Goal: Information Seeking & Learning: Learn about a topic

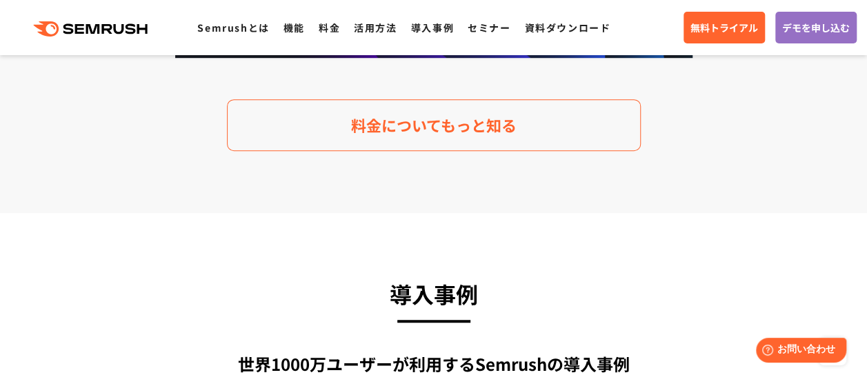
scroll to position [2973, 0]
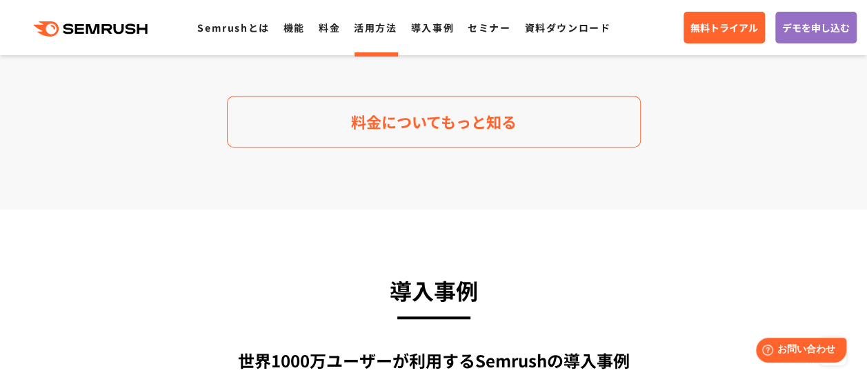
click at [364, 26] on link "活用方法" at bounding box center [375, 28] width 43 height 14
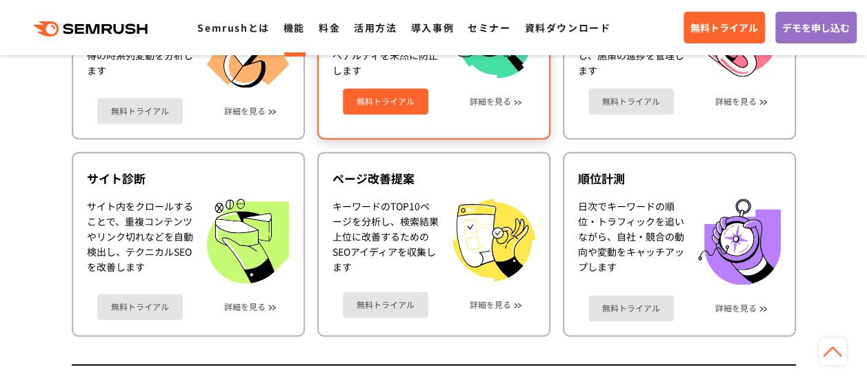
scroll to position [887, 0]
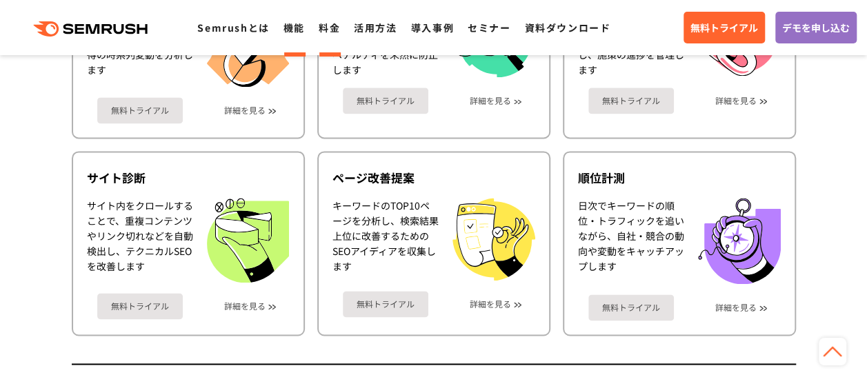
click at [331, 29] on link "料金" at bounding box center [329, 28] width 21 height 14
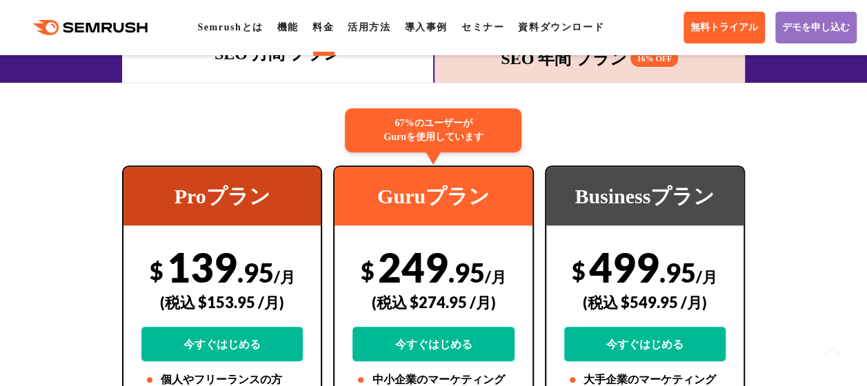
scroll to position [232, 0]
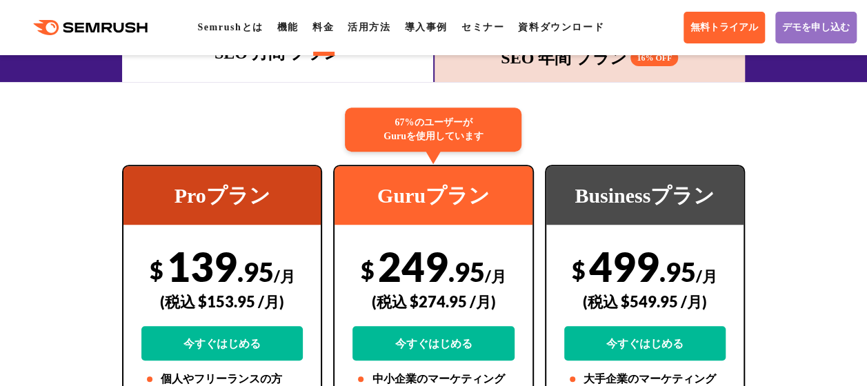
click at [299, 25] on link "機能" at bounding box center [287, 27] width 21 height 10
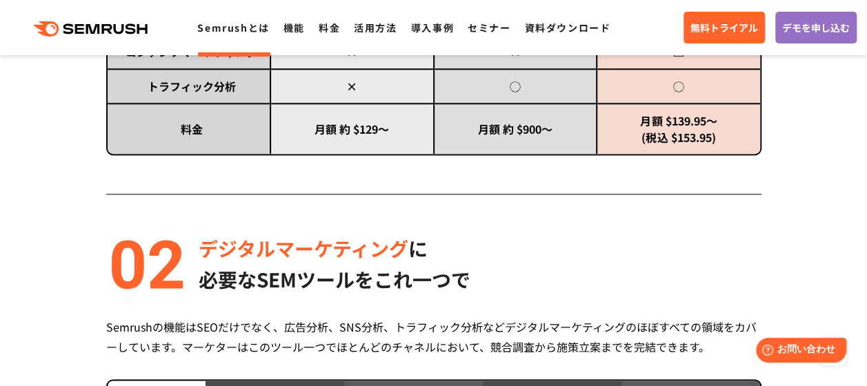
scroll to position [956, 0]
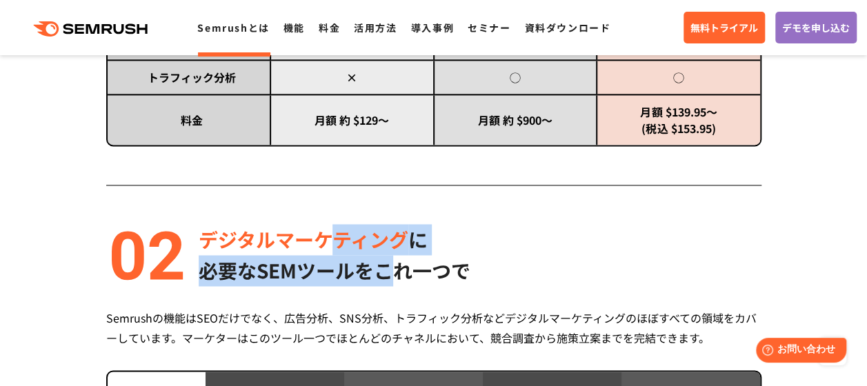
drag, startPoint x: 339, startPoint y: 246, endPoint x: 399, endPoint y: 262, distance: 62.3
click at [399, 262] on div "デジタルマーケティング に 必要なSEMツールをこれ一つで" at bounding box center [335, 255] width 272 height 62
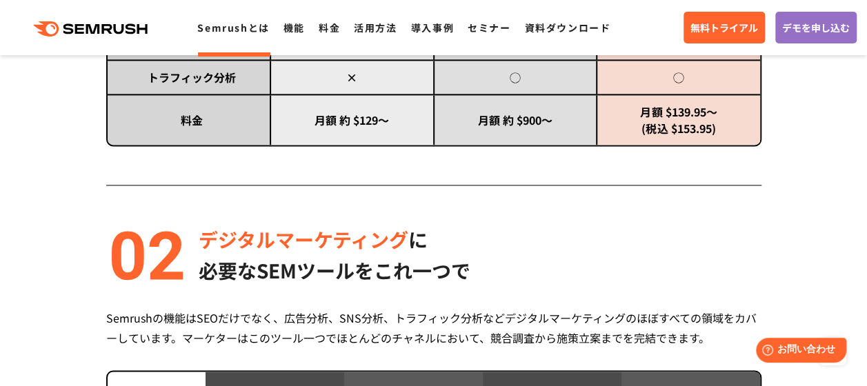
drag, startPoint x: 399, startPoint y: 262, endPoint x: 437, endPoint y: 279, distance: 41.4
click at [437, 279] on p "必要なSEMツールをこれ一つで" at bounding box center [335, 270] width 272 height 31
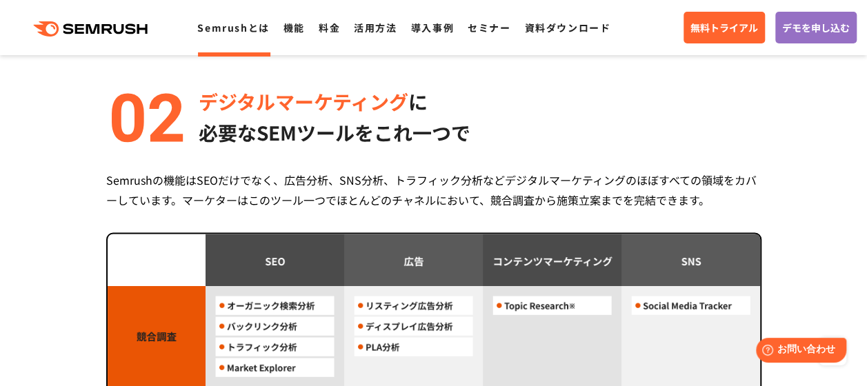
scroll to position [1128, 0]
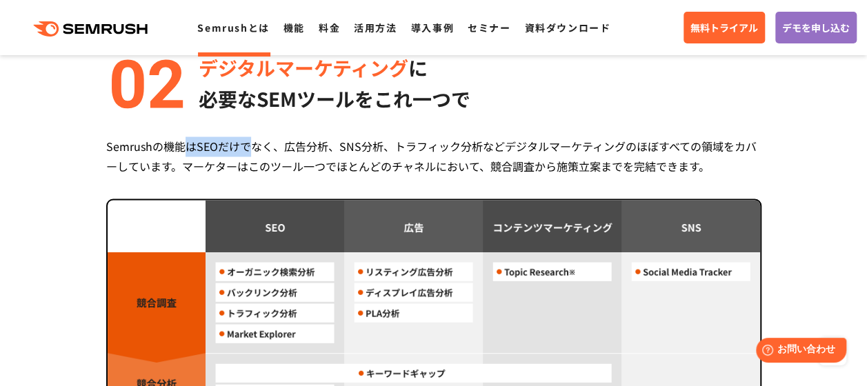
drag, startPoint x: 189, startPoint y: 145, endPoint x: 250, endPoint y: 145, distance: 61.4
click at [250, 145] on div "Semrushの機能はSEOだけでなく、広告分析、SNS分析、トラフィック分析などデジタルマーケティングのほぼすべての領域をカバーしています。マーケターはこの…" at bounding box center [434, 157] width 656 height 40
drag, startPoint x: 250, startPoint y: 145, endPoint x: 334, endPoint y: 164, distance: 85.7
click at [334, 164] on div "Semrushの機能はSEOだけでなく、広告分析、SNS分析、トラフィック分析などデジタルマーケティングのほぼすべての領域をカバーしています。マーケターはこの…" at bounding box center [434, 157] width 656 height 40
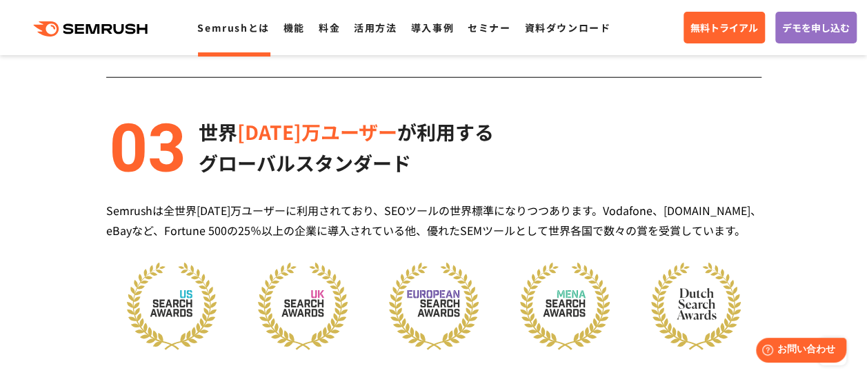
scroll to position [1733, 0]
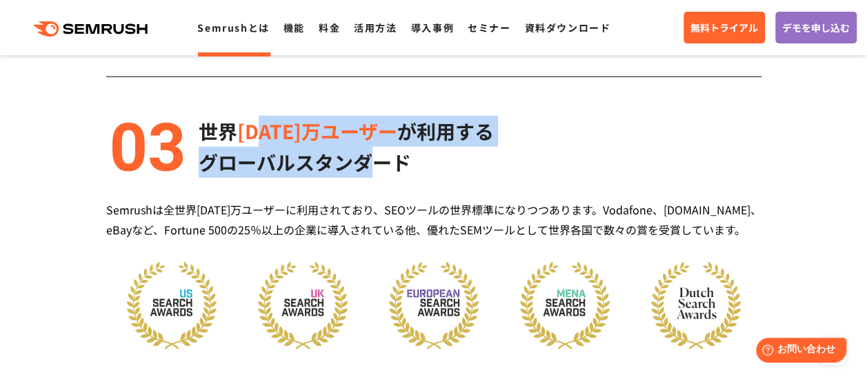
drag, startPoint x: 261, startPoint y: 127, endPoint x: 377, endPoint y: 159, distance: 120.9
click at [377, 159] on div "世界 1000万ユーザー が利用する グローバルスタンダード" at bounding box center [346, 147] width 295 height 62
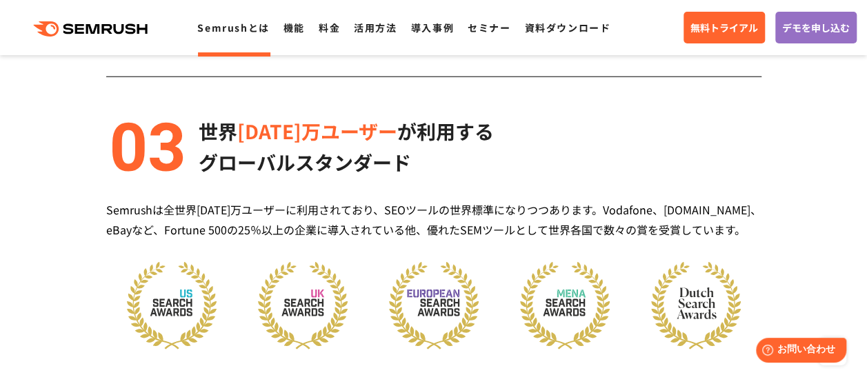
drag, startPoint x: 377, startPoint y: 159, endPoint x: 338, endPoint y: 203, distance: 59.1
click at [338, 203] on div "Semrushは全世界1000万ユーザーに利用されており、SEOツールの世界標準になりつつあります。Vodafone、Booking.com、eBayなど、F…" at bounding box center [434, 220] width 656 height 40
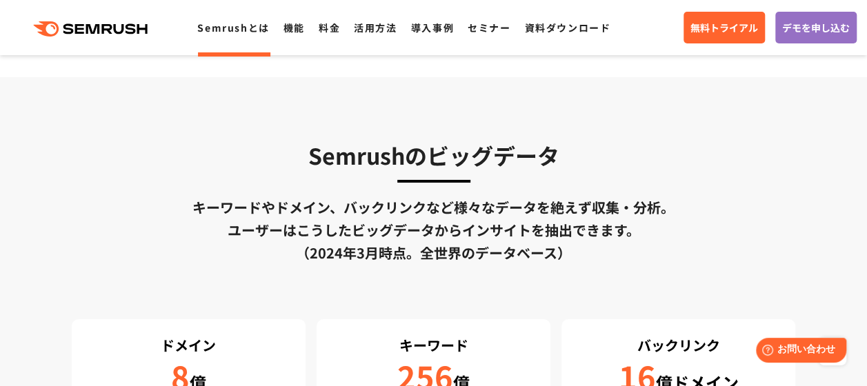
scroll to position [2255, 0]
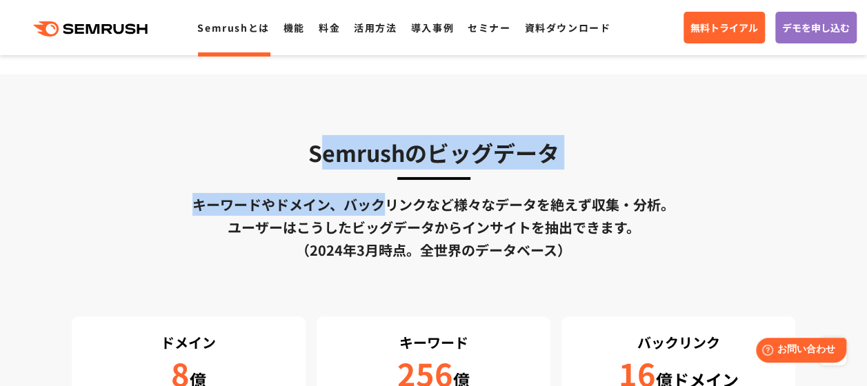
drag, startPoint x: 324, startPoint y: 159, endPoint x: 388, endPoint y: 210, distance: 82.4
click at [388, 210] on div "Semrushのビッグデータ キーワードやドメイン、バックリンクなど様々なデータを絶えず収集・分析。 ユーザーはこうしたビッグデータからインサイトを抽出できま…" at bounding box center [434, 320] width 725 height 370
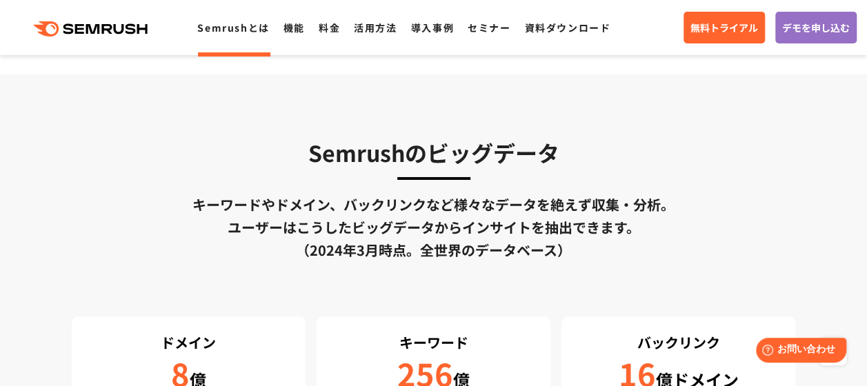
drag, startPoint x: 388, startPoint y: 210, endPoint x: 326, endPoint y: 217, distance: 62.4
click at [326, 217] on div "キーワードやドメイン、バックリンクなど様々なデータを絶えず収集・分析。 ユーザーはこうしたビッグデータからインサイトを抽出できます。 （2024年3月時点。全…" at bounding box center [434, 227] width 725 height 68
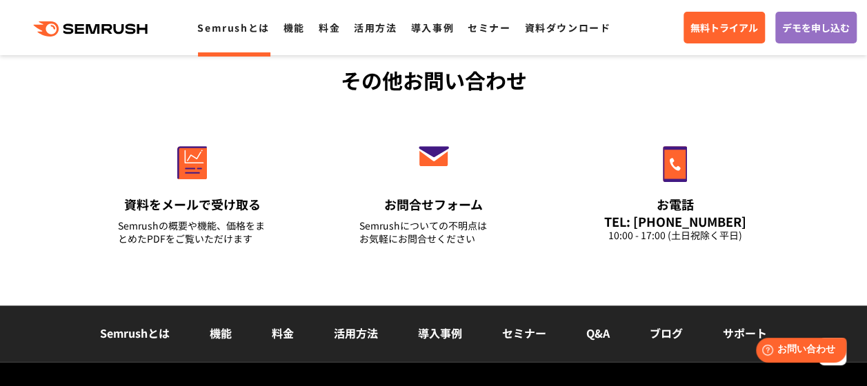
scroll to position [3558, 0]
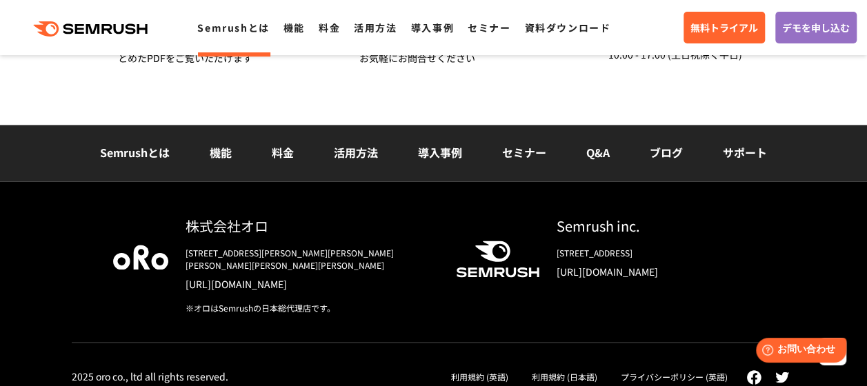
click at [217, 150] on link "機能" at bounding box center [221, 152] width 22 height 17
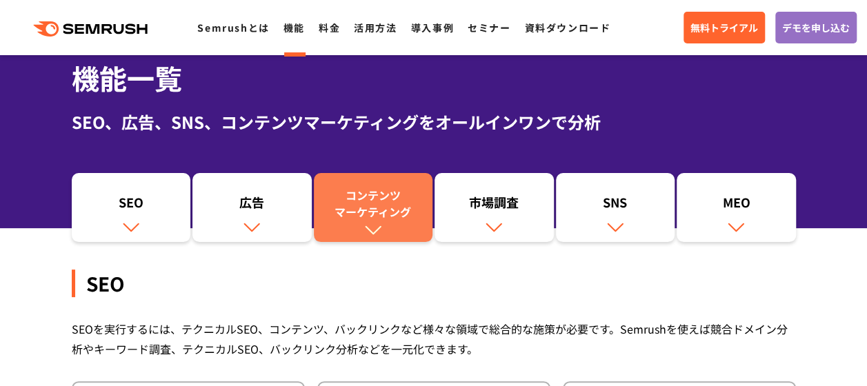
click at [368, 204] on div "コンテンツ マーケティング" at bounding box center [374, 203] width 106 height 33
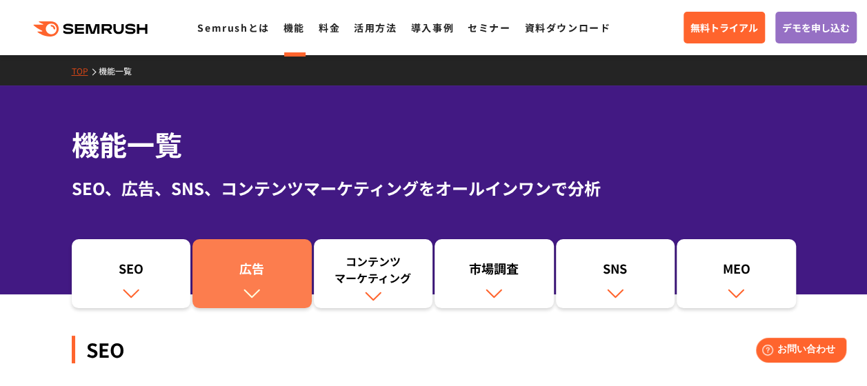
click at [237, 256] on link "広告" at bounding box center [252, 273] width 119 height 69
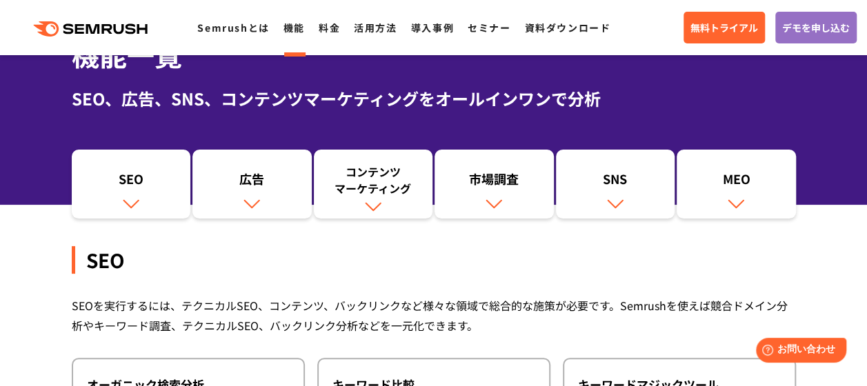
scroll to position [94, 0]
